Goal: Navigation & Orientation: Find specific page/section

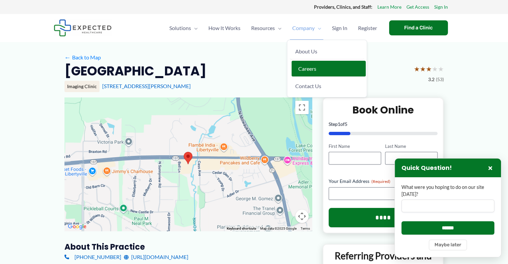
click at [311, 70] on span "Careers" at bounding box center [307, 69] width 18 height 6
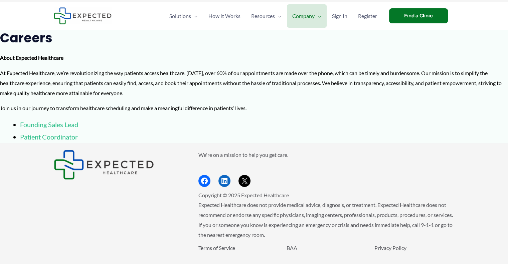
scroll to position [12, 0]
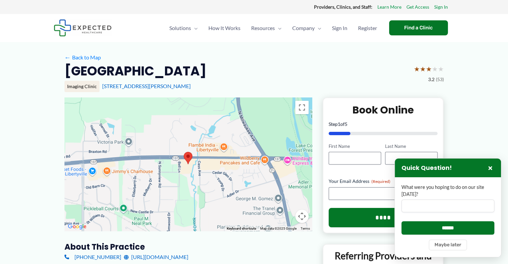
click at [30, 25] on div "Solutions Menu Toggle Clinics Providers Patients and Individuals Developers Law…" at bounding box center [254, 28] width 508 height 28
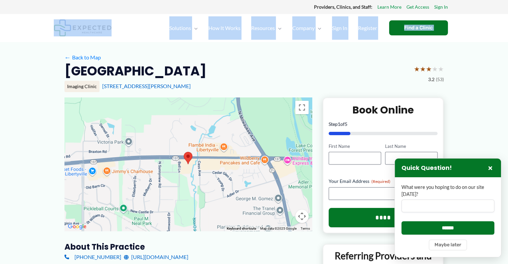
click at [14, 37] on div "Solutions Menu Toggle Clinics Providers Patients and Individuals Developers Law…" at bounding box center [254, 28] width 508 height 28
